Goal: Obtain resource: Download file/media

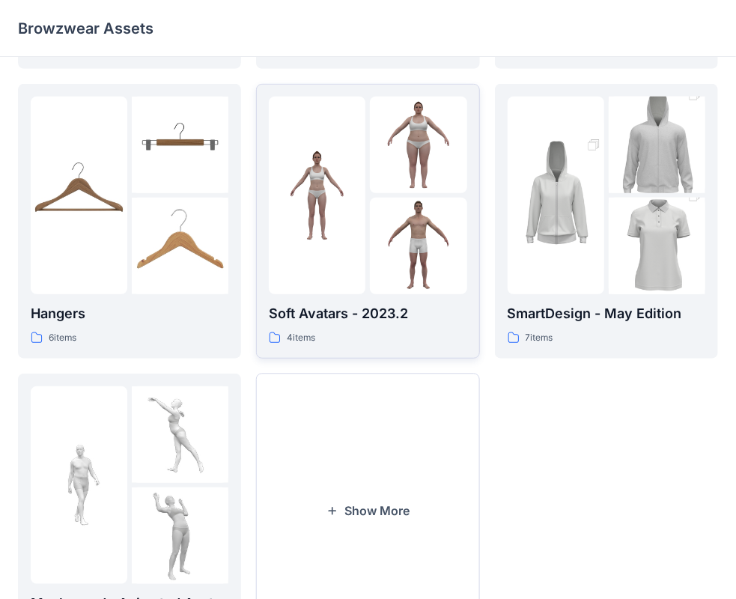
scroll to position [299, 0]
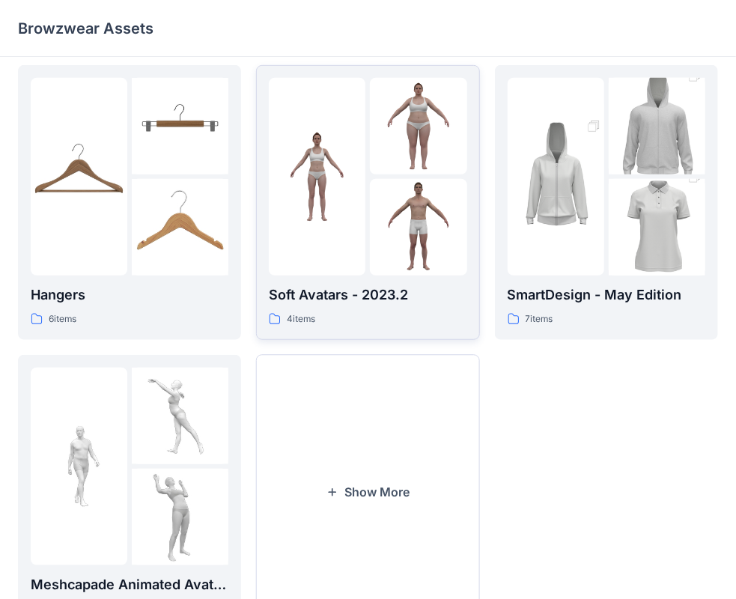
click at [378, 286] on p "Soft Avatars - 2023.2" at bounding box center [368, 294] width 198 height 21
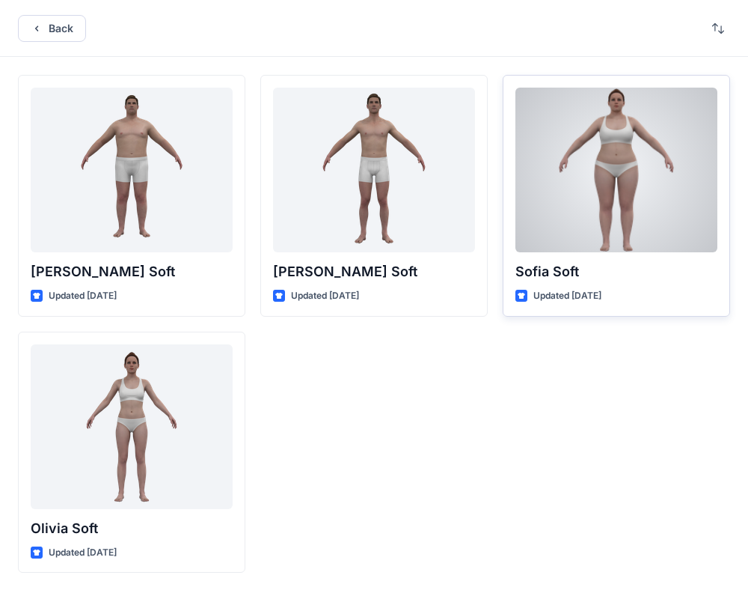
click at [564, 225] on div at bounding box center [617, 170] width 202 height 165
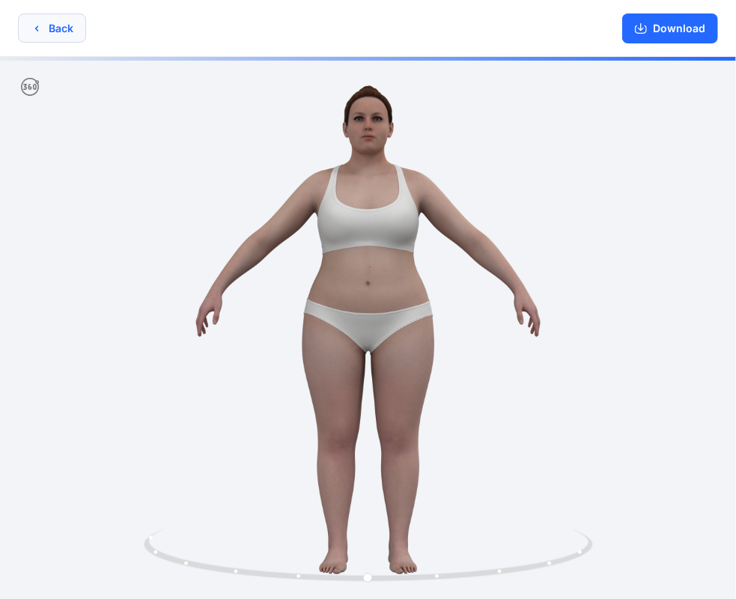
click at [36, 21] on button "Back" at bounding box center [52, 27] width 68 height 29
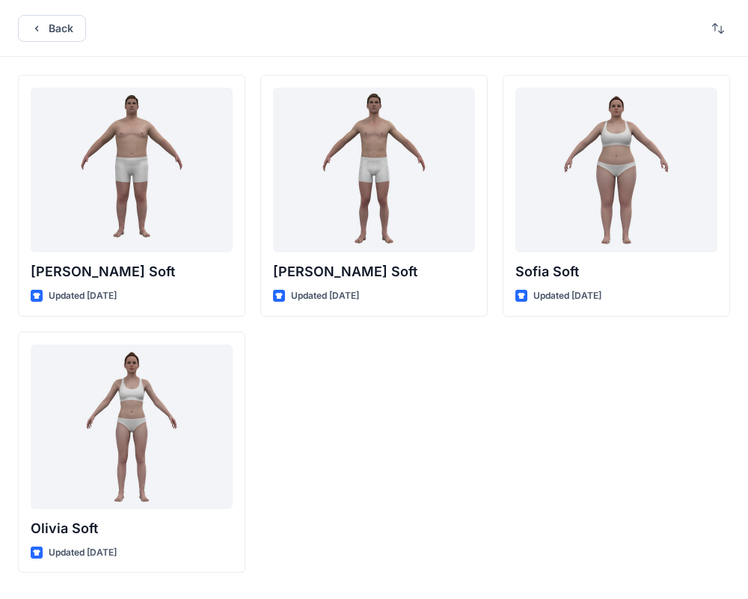
click at [36, 21] on button "Back" at bounding box center [52, 28] width 68 height 27
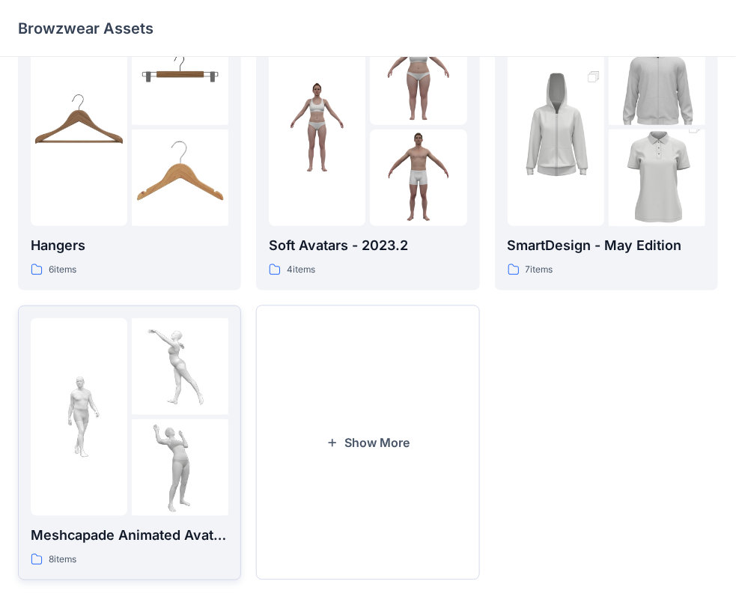
scroll to position [371, 0]
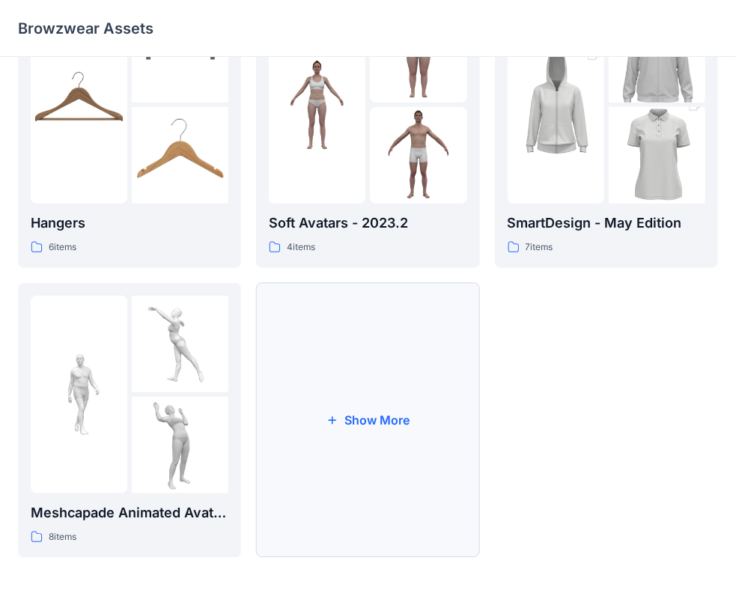
click at [343, 403] on button "Show More" at bounding box center [367, 420] width 223 height 275
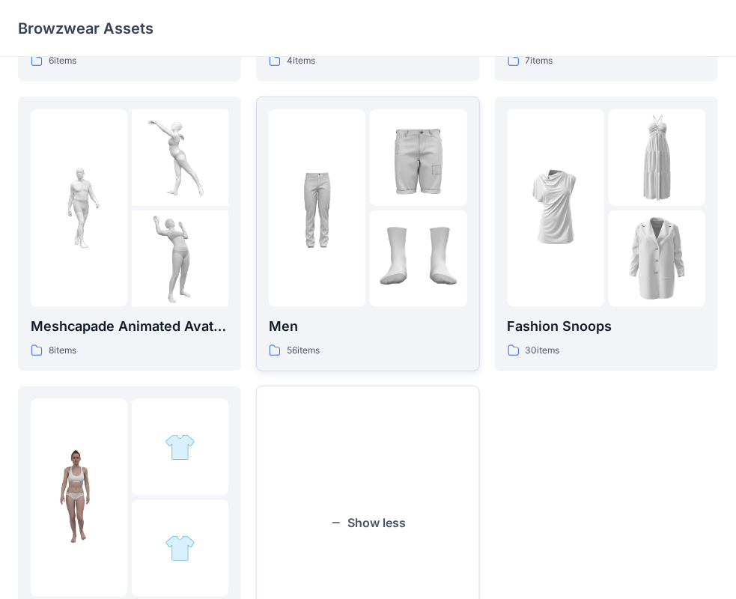
scroll to position [596, 0]
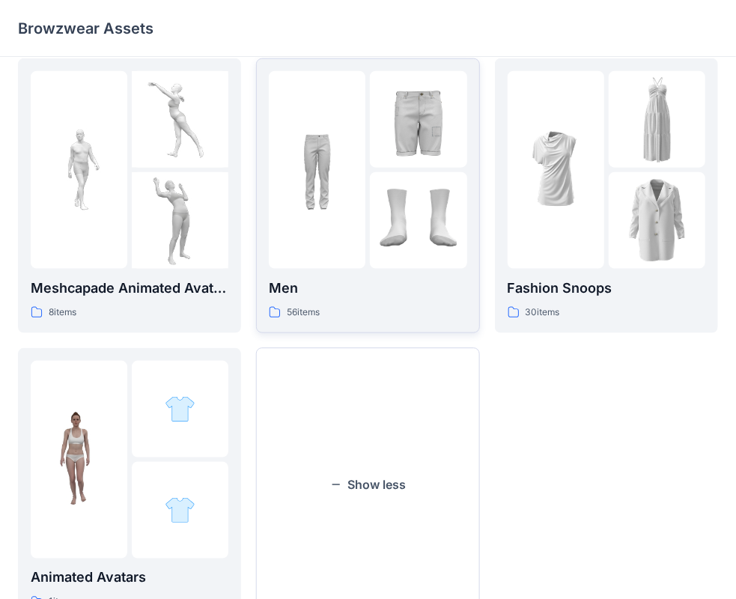
click at [421, 234] on img at bounding box center [418, 220] width 97 height 97
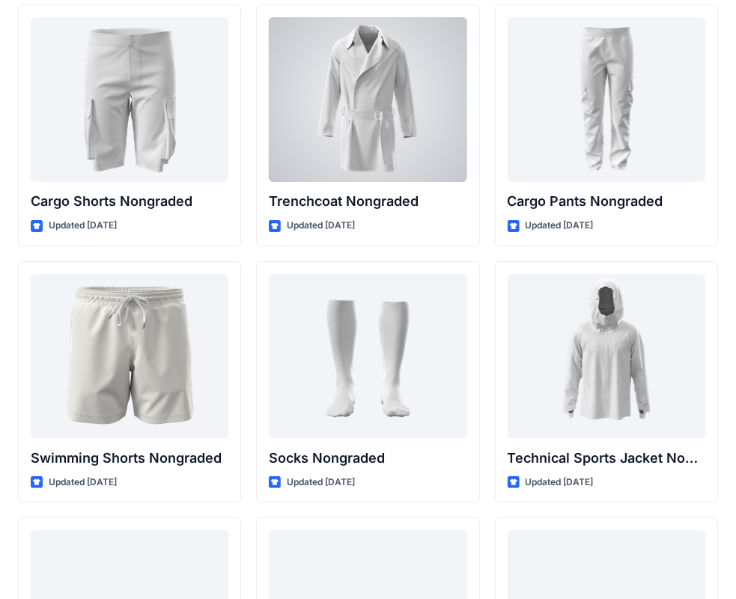
scroll to position [2253, 0]
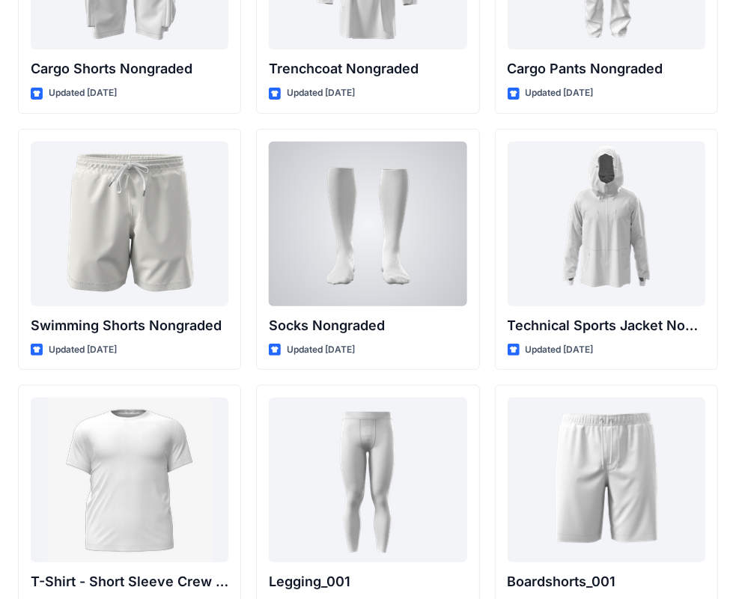
click at [333, 293] on div at bounding box center [368, 223] width 198 height 165
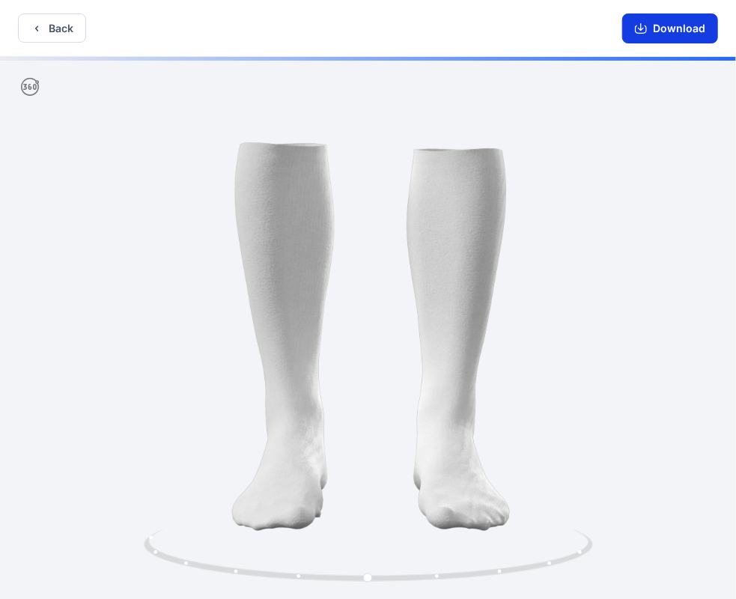
click at [644, 31] on icon "button" at bounding box center [641, 28] width 12 height 12
click at [644, 24] on icon "button" at bounding box center [641, 28] width 12 height 12
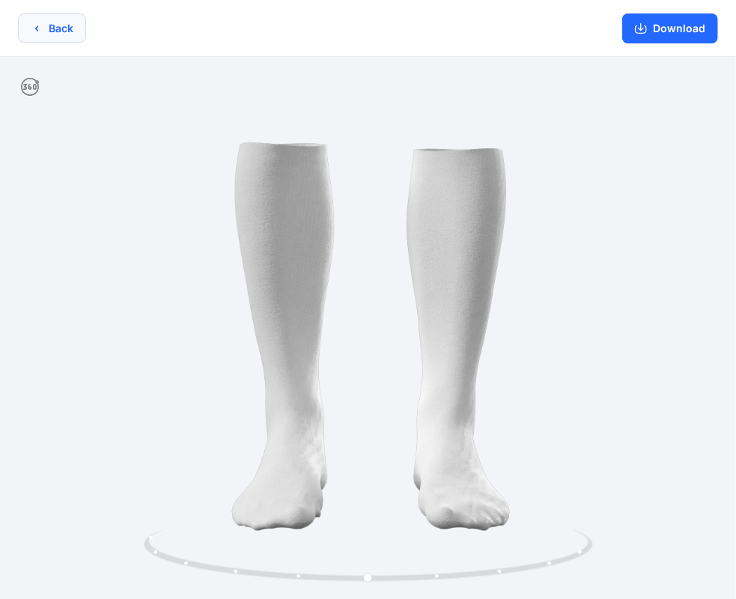
click at [61, 28] on button "Back" at bounding box center [52, 27] width 68 height 29
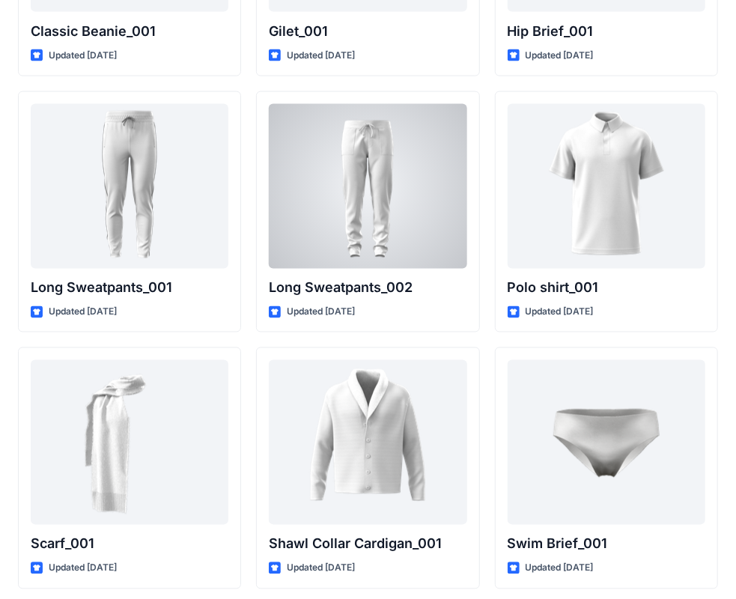
scroll to position [3202, 0]
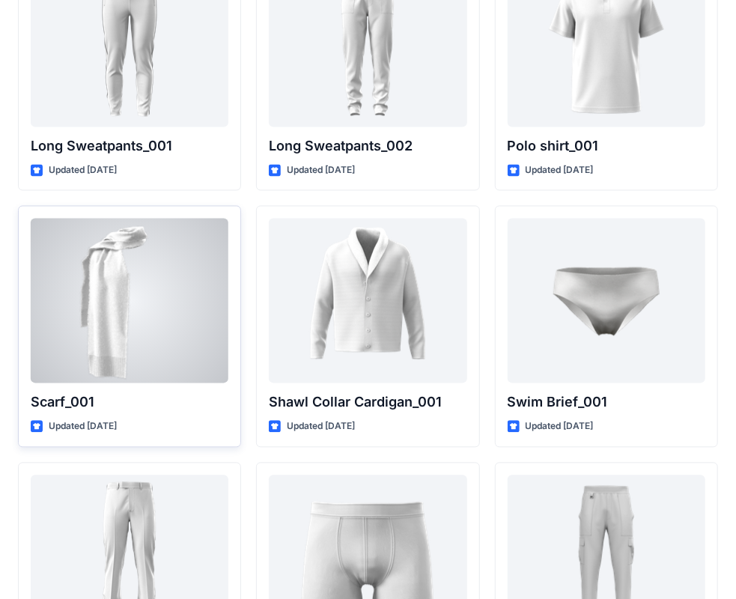
click at [79, 366] on div at bounding box center [130, 301] width 198 height 165
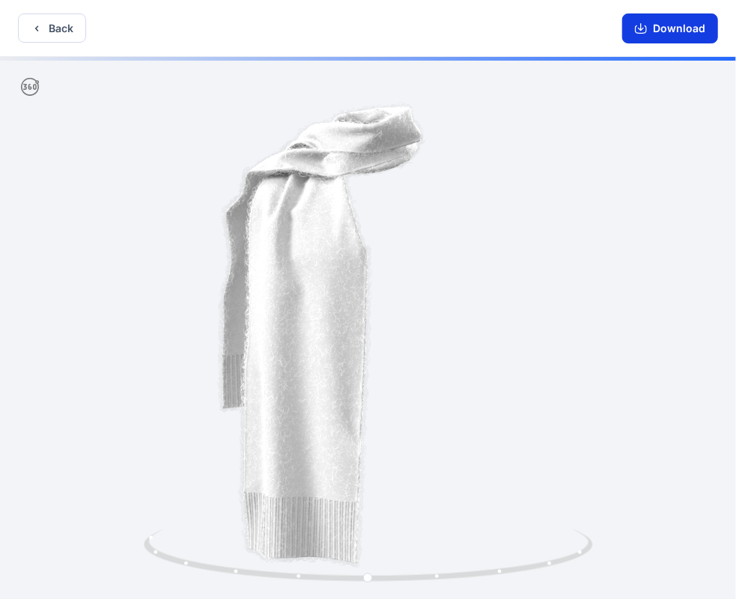
click at [654, 27] on button "Download" at bounding box center [670, 28] width 96 height 30
click at [660, 20] on button "Download" at bounding box center [670, 28] width 96 height 30
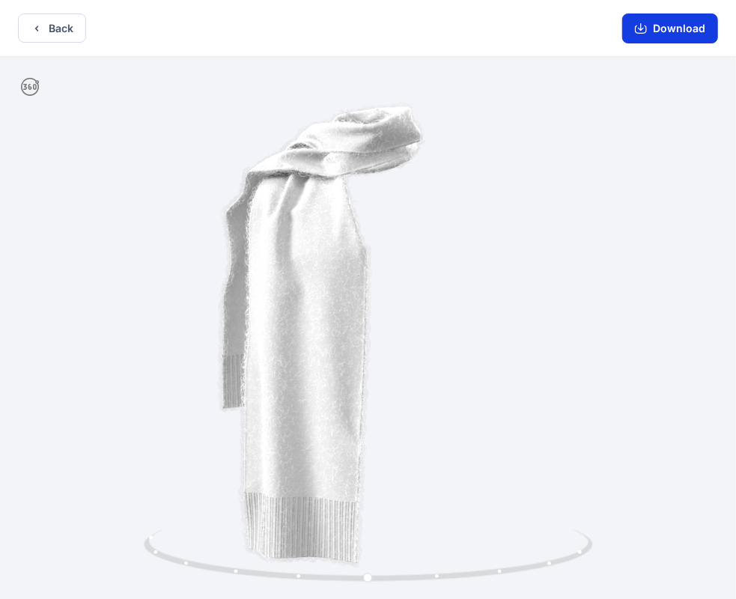
click at [655, 28] on button "Download" at bounding box center [670, 28] width 96 height 30
click at [644, 22] on icon "button" at bounding box center [641, 28] width 12 height 12
click at [72, 40] on button "Back" at bounding box center [52, 27] width 68 height 29
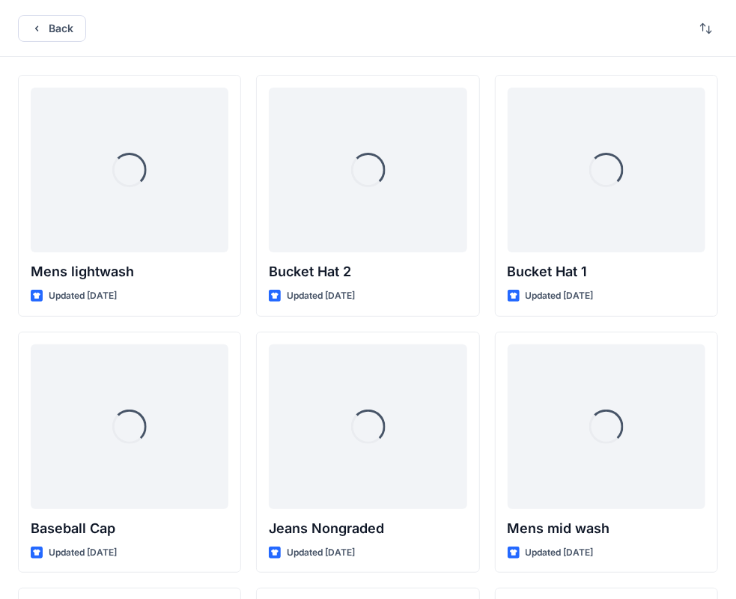
scroll to position [3202, 0]
